Goal: Information Seeking & Learning: Learn about a topic

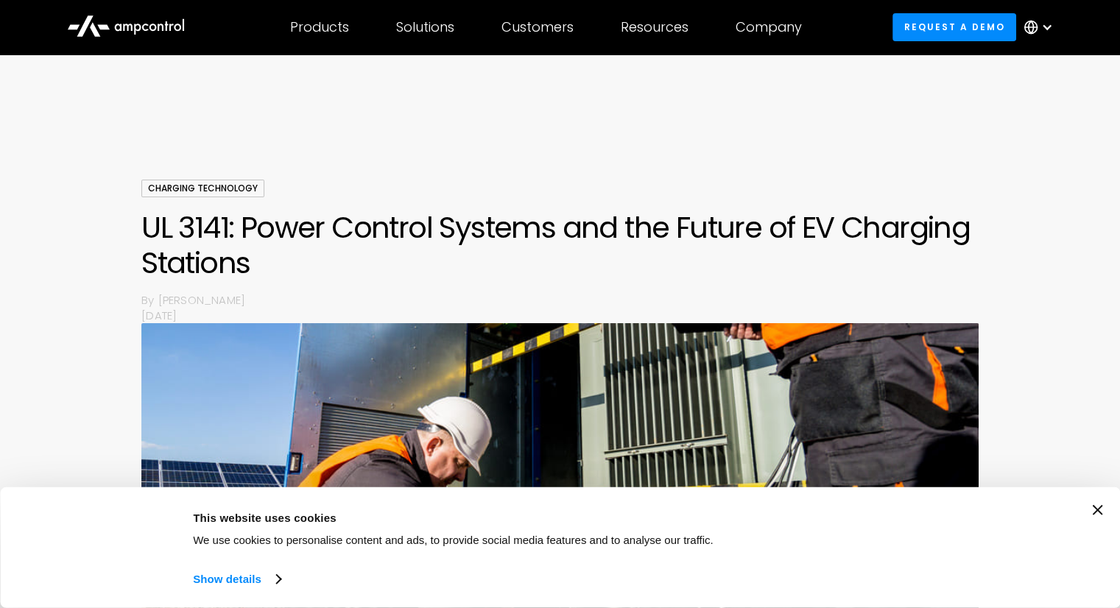
click at [1102, 505] on icon "Close banner" at bounding box center [1097, 510] width 10 height 10
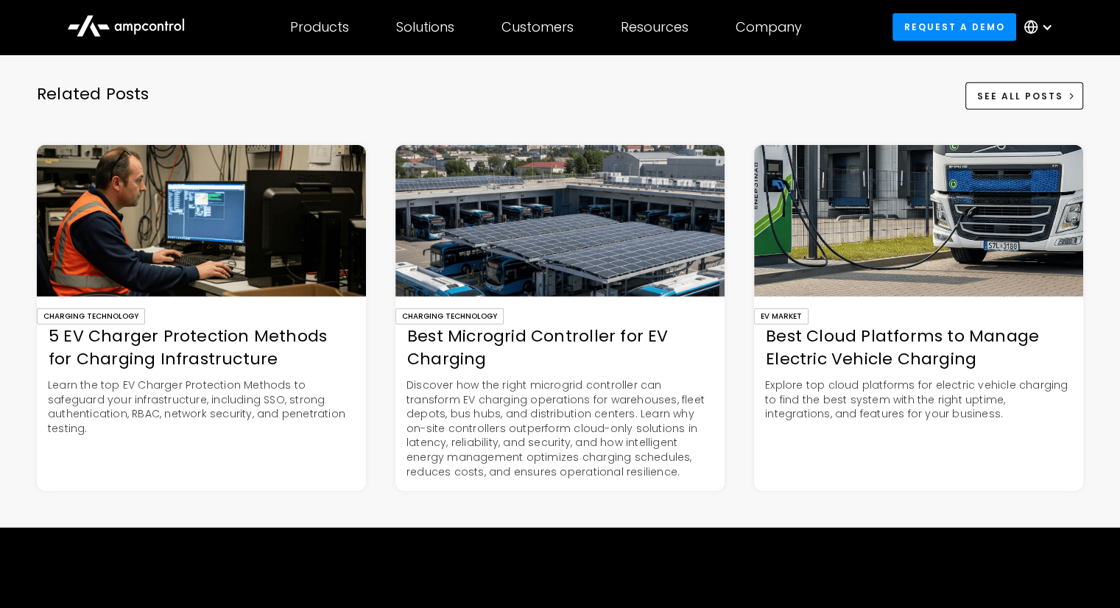
scroll to position [3868, 0]
